Goal: Information Seeking & Learning: Learn about a topic

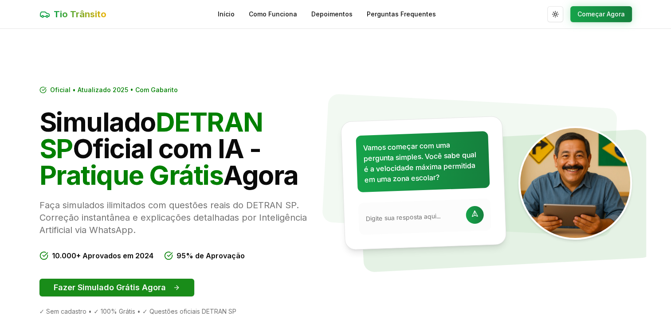
click at [120, 282] on button "Fazer Simulado Grátis Agora" at bounding box center [116, 288] width 155 height 18
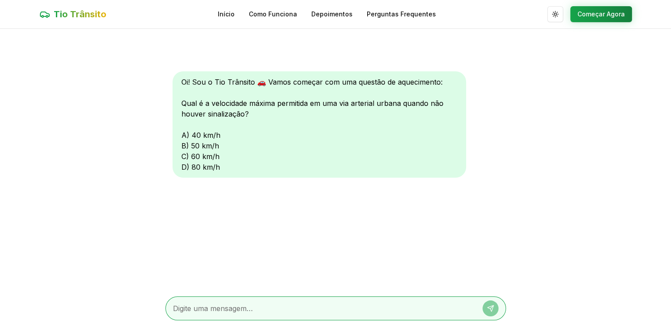
click at [227, 307] on textarea at bounding box center [323, 308] width 301 height 11
click at [591, 14] on button "Começar Agora" at bounding box center [601, 14] width 62 height 16
click at [590, 9] on button "Começar Agora" at bounding box center [601, 14] width 62 height 16
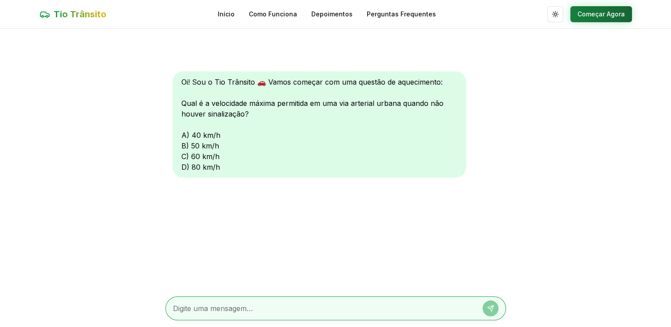
click at [570, 6] on button "Começar Agora" at bounding box center [601, 14] width 62 height 16
click at [250, 137] on div "Oi! Sou o Tio Trânsito 🚗 Vamos começar com uma questão de aquecimento: Qual é a…" at bounding box center [318, 124] width 293 height 106
click at [186, 131] on div "Oi! Sou o Tio Trânsito 🚗 Vamos começar com uma questão de aquecimento: Qual é a…" at bounding box center [318, 124] width 293 height 106
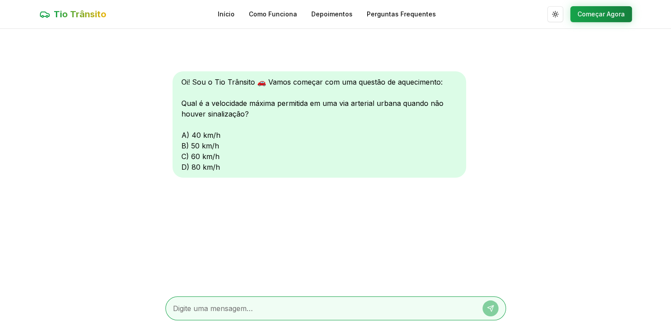
click at [184, 154] on div "Oi! Sou o Tio Trânsito 🚗 Vamos começar com uma questão de aquecimento: Qual é a…" at bounding box center [318, 124] width 293 height 106
click at [231, 15] on link "Início" at bounding box center [226, 14] width 17 height 9
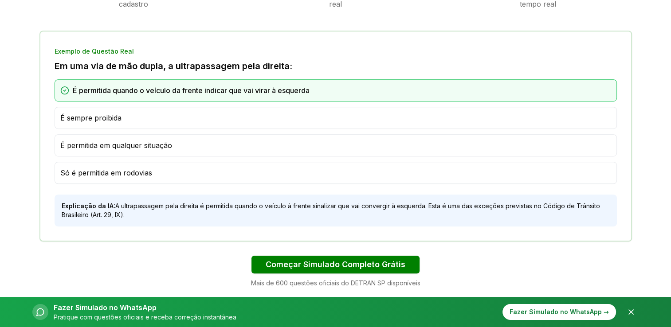
scroll to position [567, 0]
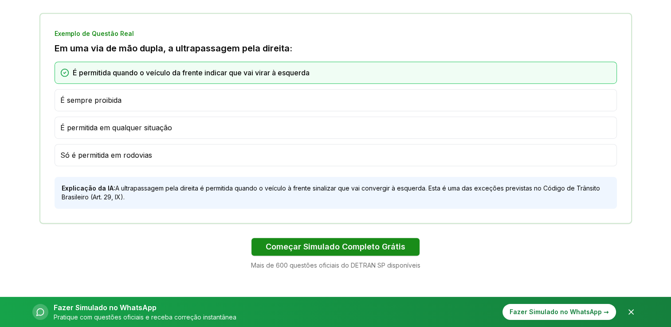
click at [301, 247] on button "Começar Simulado Completo Grátis" at bounding box center [335, 247] width 168 height 18
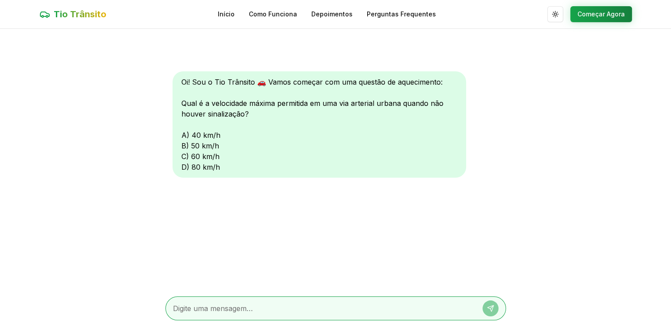
click at [257, 302] on div at bounding box center [335, 309] width 340 height 24
click at [254, 307] on textarea at bounding box center [323, 308] width 301 height 11
type textarea "B"
type textarea "C"
click at [488, 308] on icon at bounding box center [490, 308] width 7 height 7
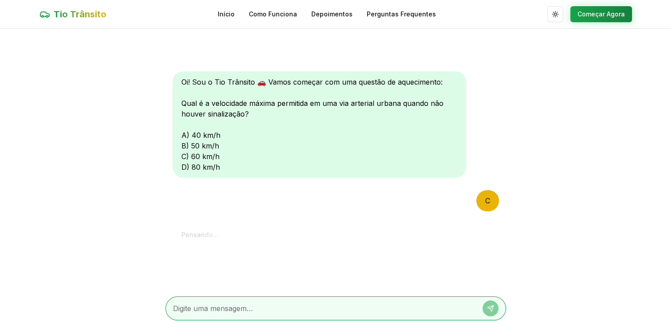
scroll to position [17, 0]
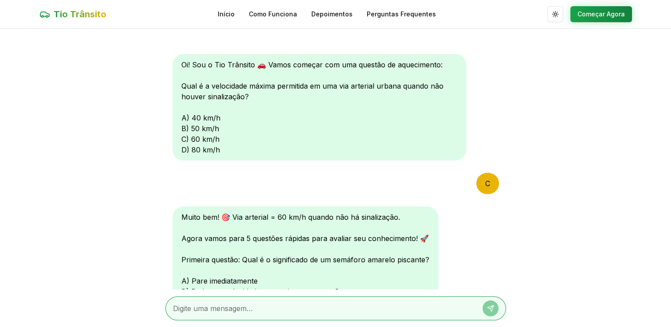
drag, startPoint x: 473, startPoint y: 289, endPoint x: 502, endPoint y: 283, distance: 29.1
click at [502, 283] on div "Oi! Sou o Tio Trânsito 🚗 Vamos começar com uma questão de aquecimento: Qual é a…" at bounding box center [335, 178] width 340 height 299
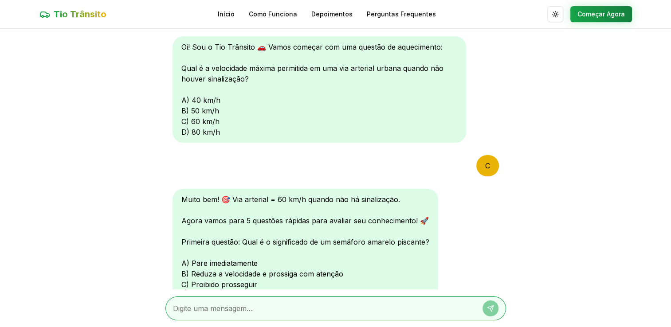
click at [278, 311] on textarea at bounding box center [323, 308] width 301 height 11
type textarea "B"
click at [487, 306] on icon at bounding box center [490, 308] width 7 height 7
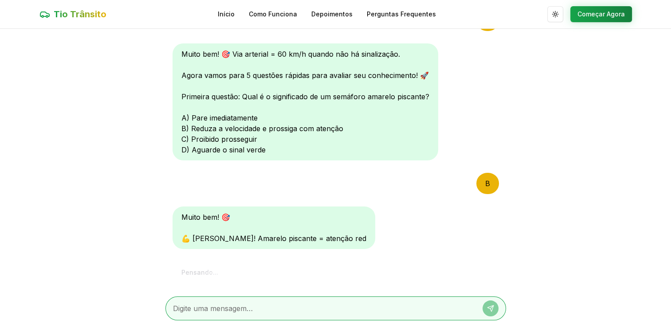
scroll to position [311, 0]
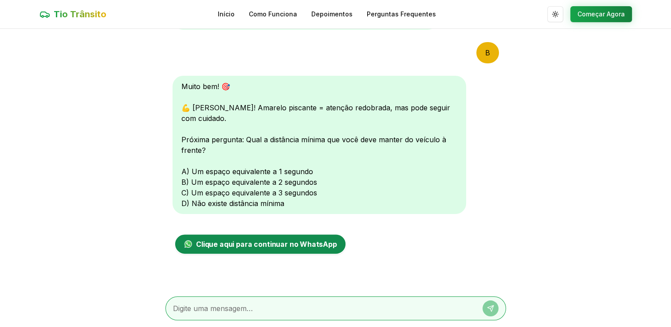
click at [283, 236] on link "Clique aqui para continuar no WhatsApp" at bounding box center [260, 244] width 172 height 21
